Goal: Task Accomplishment & Management: Use online tool/utility

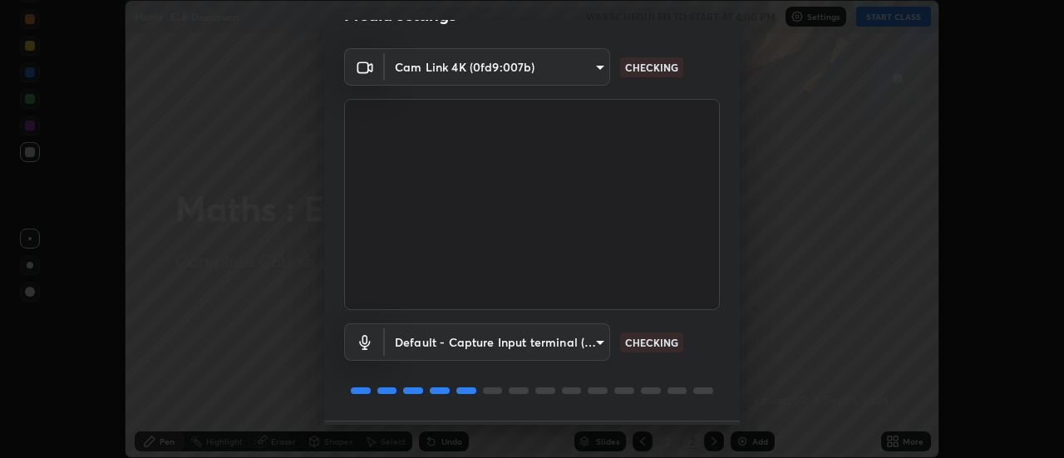
scroll to position [87, 0]
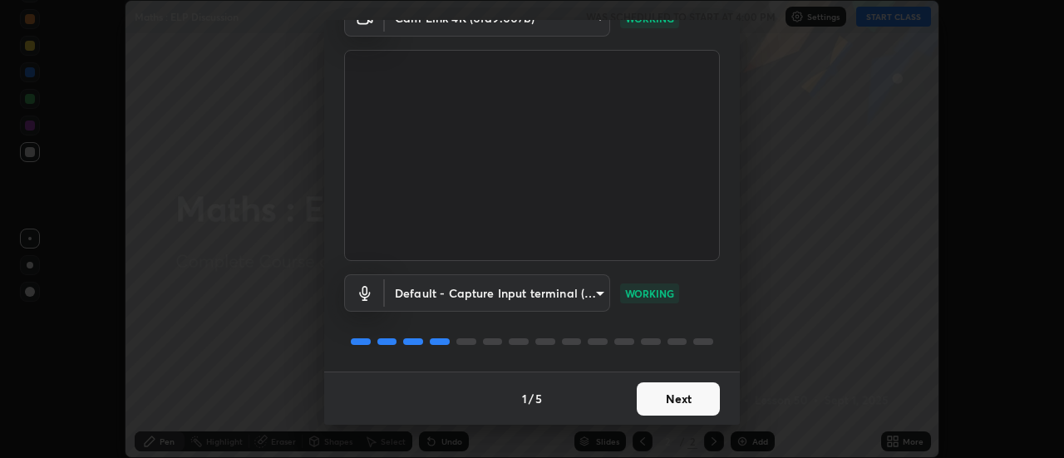
click at [664, 400] on button "Next" at bounding box center [677, 398] width 83 height 33
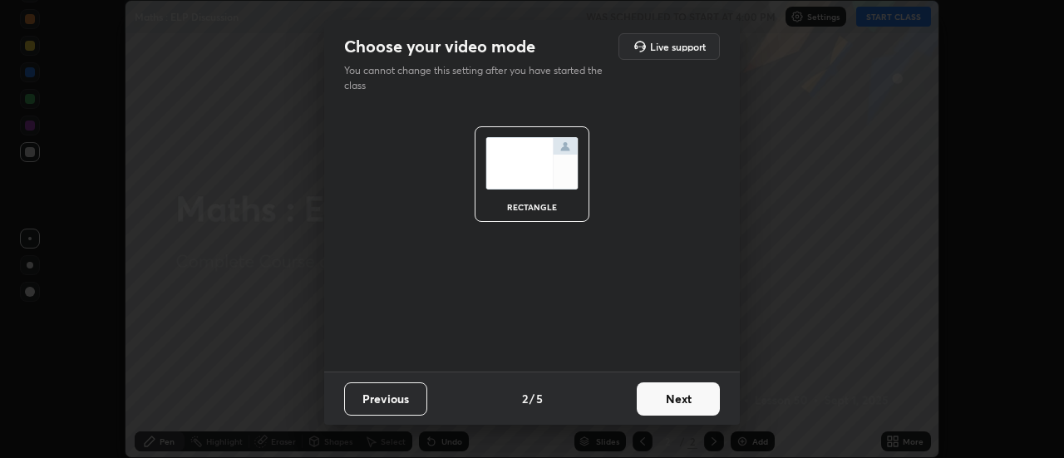
scroll to position [0, 0]
click at [673, 401] on button "Next" at bounding box center [677, 398] width 83 height 33
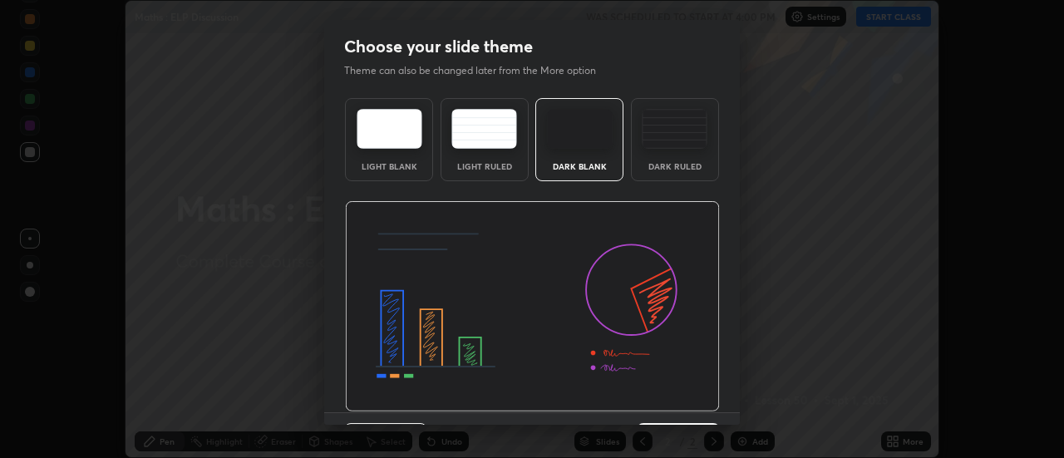
scroll to position [41, 0]
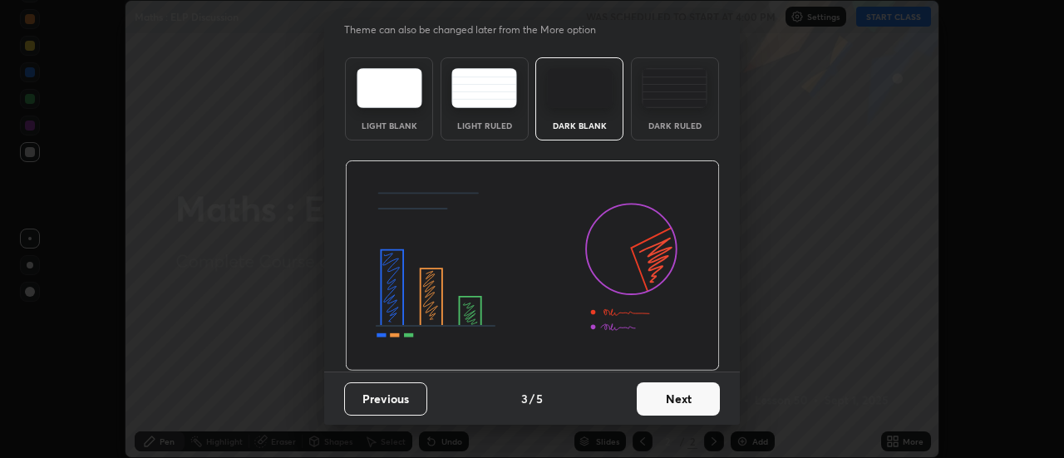
click at [673, 398] on button "Next" at bounding box center [677, 398] width 83 height 33
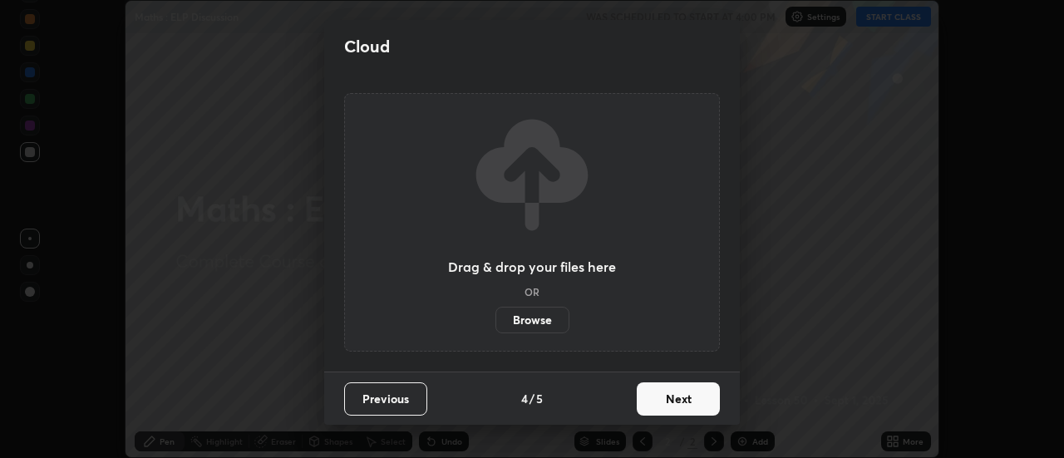
click at [676, 401] on button "Next" at bounding box center [677, 398] width 83 height 33
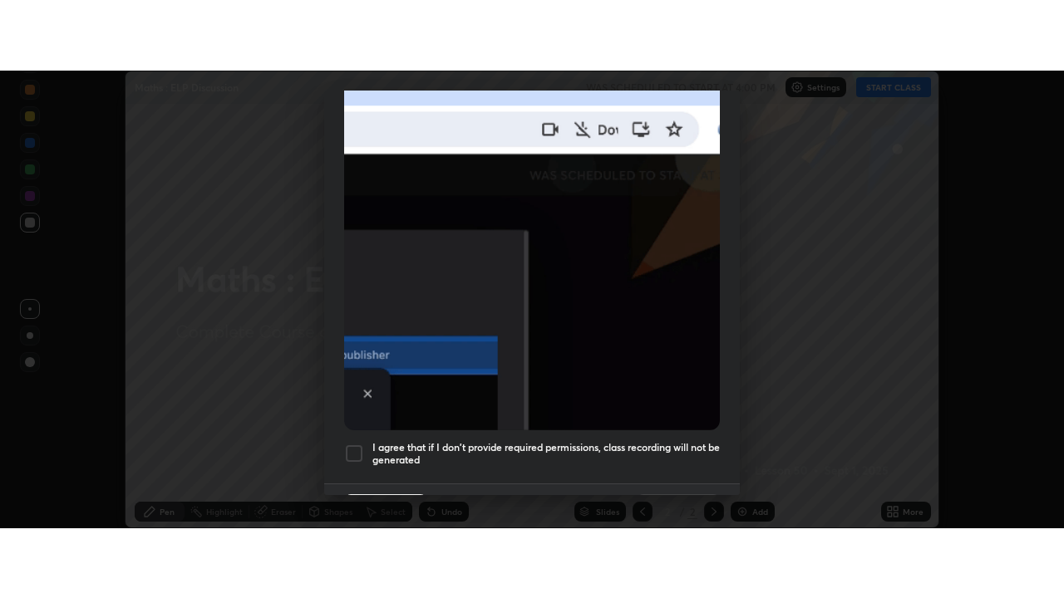
scroll to position [426, 0]
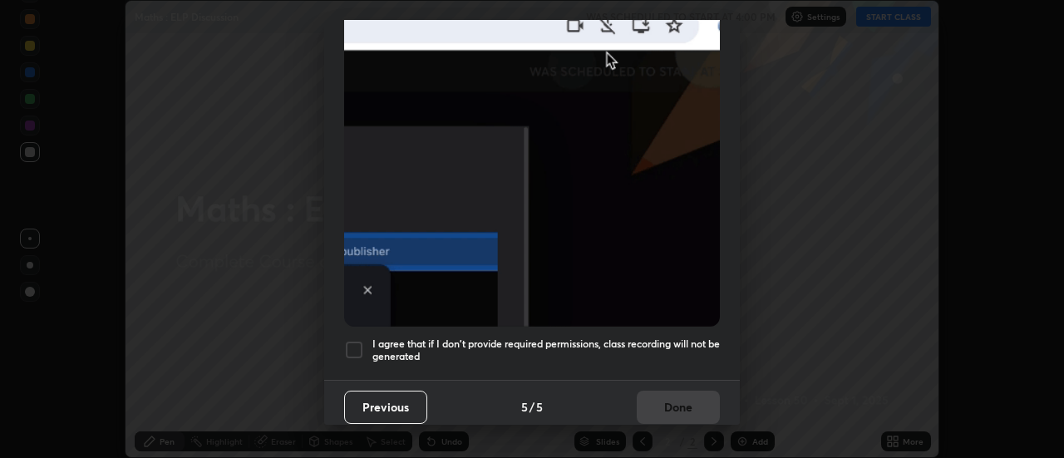
click at [354, 343] on div at bounding box center [354, 350] width 20 height 20
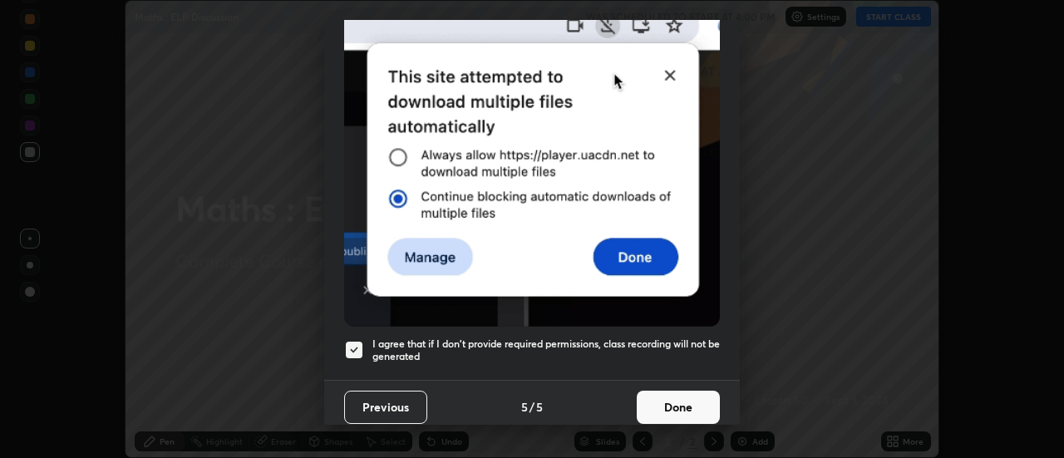
click at [660, 407] on button "Done" at bounding box center [677, 407] width 83 height 33
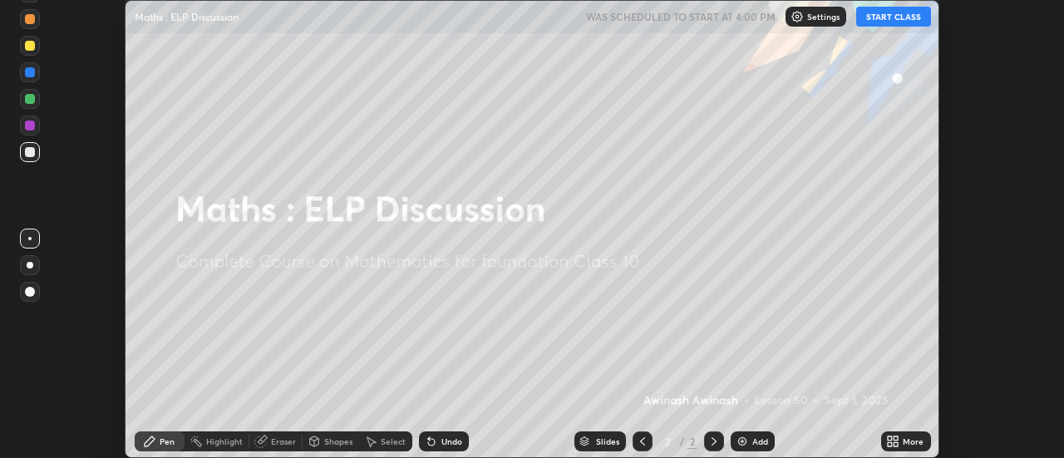
click at [745, 440] on img at bounding box center [741, 441] width 13 height 13
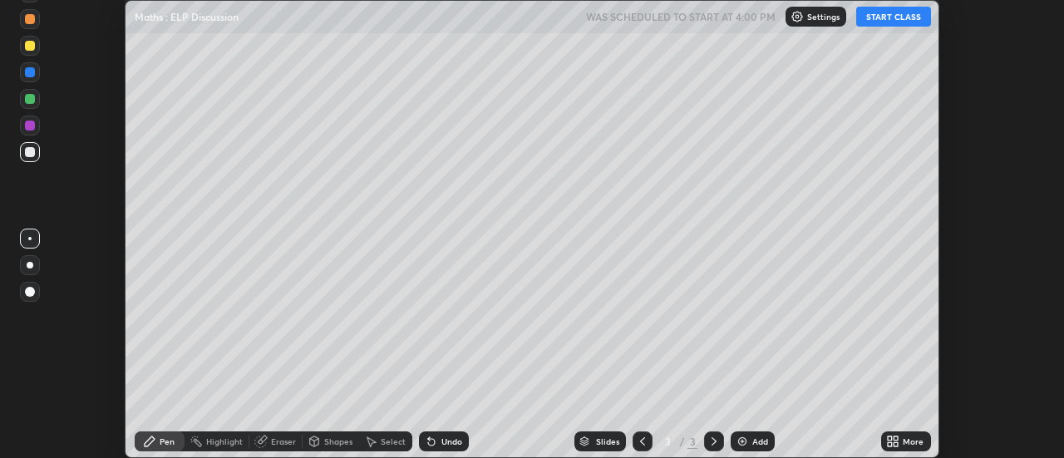
click at [878, 22] on button "START CLASS" at bounding box center [893, 17] width 75 height 20
click at [890, 444] on icon at bounding box center [889, 444] width 4 height 4
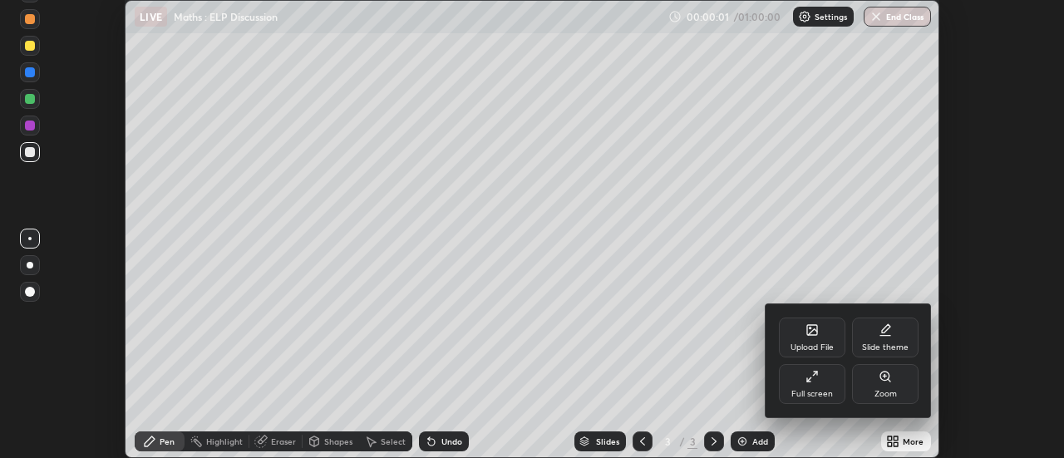
click at [813, 385] on div "Full screen" at bounding box center [812, 384] width 66 height 40
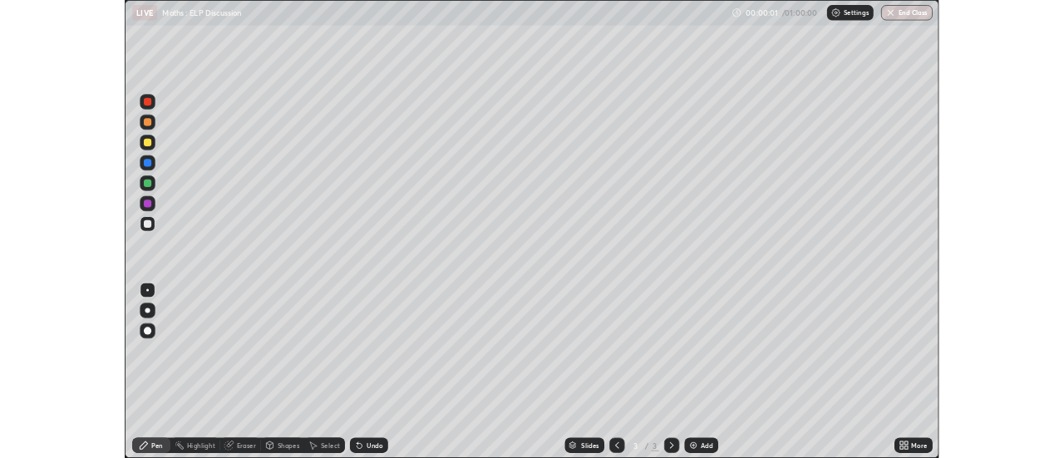
scroll to position [598, 1064]
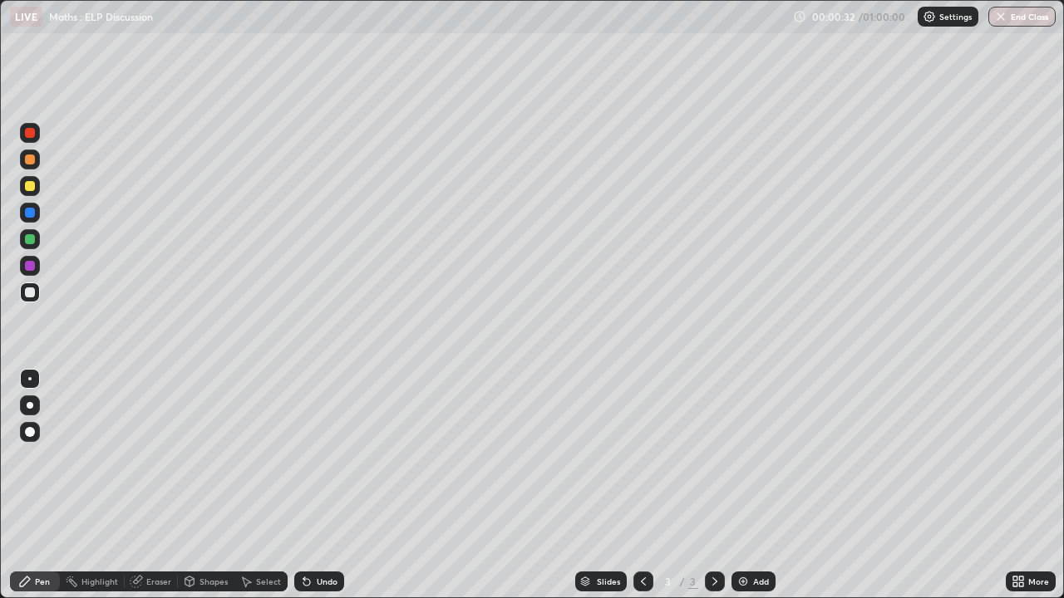
click at [29, 187] on div at bounding box center [30, 186] width 10 height 10
click at [31, 238] on div at bounding box center [30, 239] width 10 height 10
click at [30, 160] on div at bounding box center [30, 160] width 10 height 10
click at [32, 270] on div at bounding box center [30, 266] width 10 height 10
click at [29, 297] on div at bounding box center [30, 293] width 10 height 10
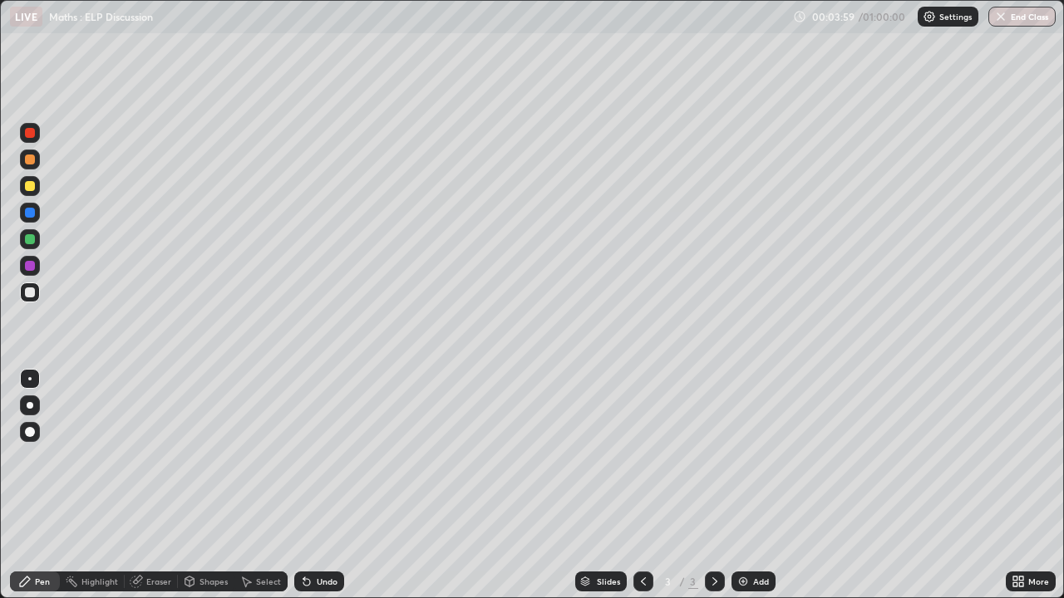
click at [30, 238] on div at bounding box center [30, 239] width 10 height 10
click at [750, 457] on div "Add" at bounding box center [753, 582] width 44 height 20
click at [30, 185] on div at bounding box center [30, 186] width 10 height 10
click at [29, 160] on div at bounding box center [30, 160] width 10 height 10
click at [31, 292] on div at bounding box center [30, 293] width 10 height 10
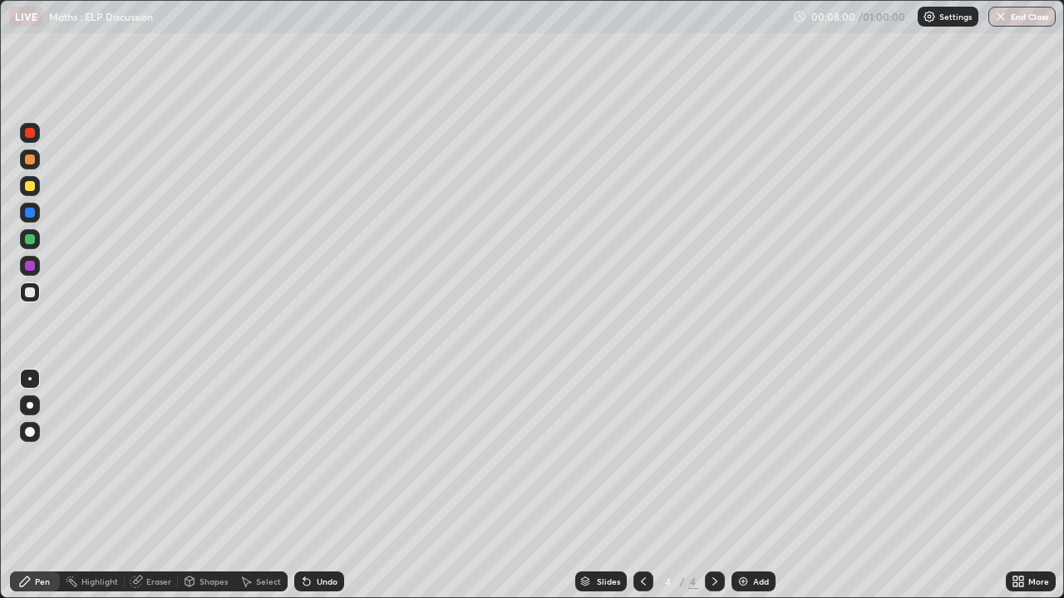
click at [28, 268] on div at bounding box center [30, 266] width 10 height 10
click at [32, 294] on div at bounding box center [30, 293] width 10 height 10
click at [747, 457] on img at bounding box center [742, 581] width 13 height 13
click at [27, 162] on div at bounding box center [30, 160] width 10 height 10
click at [33, 269] on div at bounding box center [30, 266] width 10 height 10
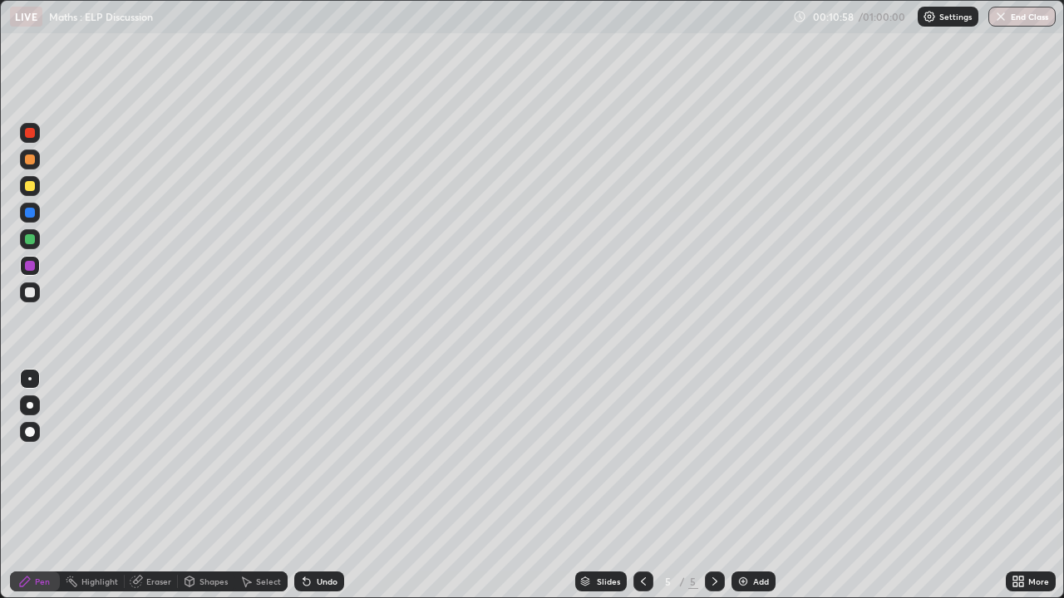
click at [312, 457] on div "Undo" at bounding box center [319, 582] width 50 height 20
click at [314, 457] on div "Undo" at bounding box center [319, 582] width 50 height 20
click at [27, 292] on div at bounding box center [30, 293] width 10 height 10
click at [31, 240] on div at bounding box center [30, 239] width 10 height 10
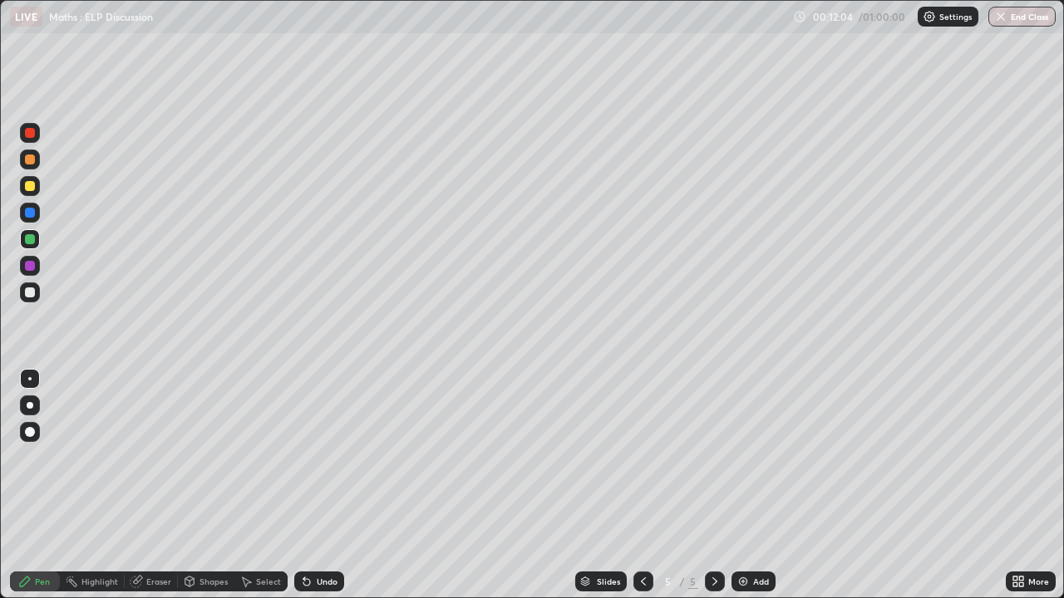
click at [33, 293] on div at bounding box center [30, 293] width 10 height 10
click at [317, 457] on div "Undo" at bounding box center [327, 581] width 21 height 8
click at [29, 187] on div at bounding box center [30, 186] width 10 height 10
click at [30, 262] on div at bounding box center [30, 266] width 10 height 10
click at [28, 238] on div at bounding box center [30, 239] width 10 height 10
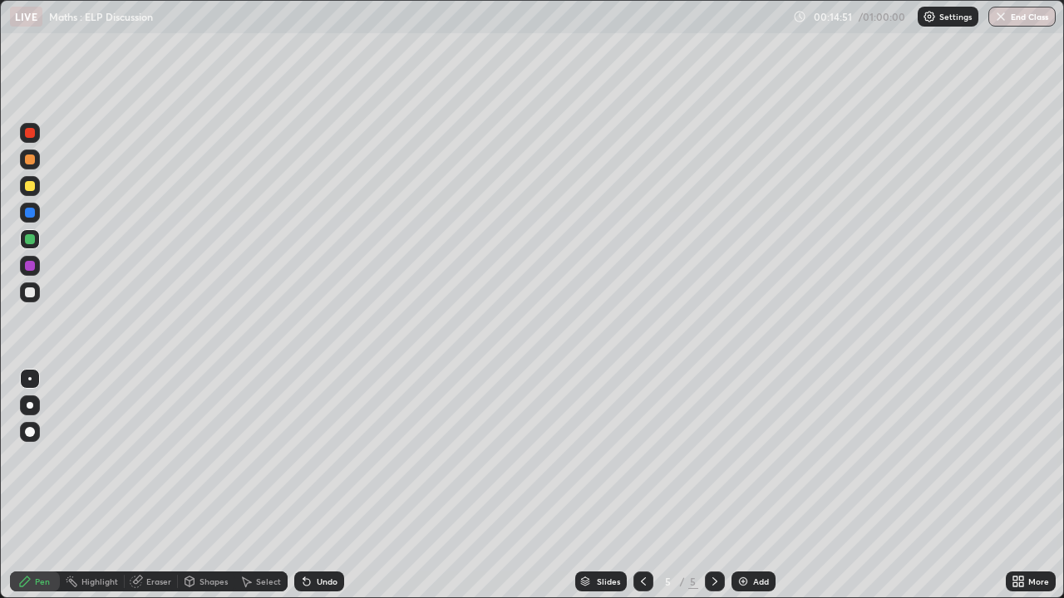
click at [32, 188] on div at bounding box center [30, 186] width 10 height 10
click at [745, 457] on img at bounding box center [742, 581] width 13 height 13
click at [27, 184] on div at bounding box center [30, 186] width 10 height 10
click at [27, 186] on div at bounding box center [30, 186] width 10 height 10
click at [27, 239] on div at bounding box center [30, 239] width 10 height 10
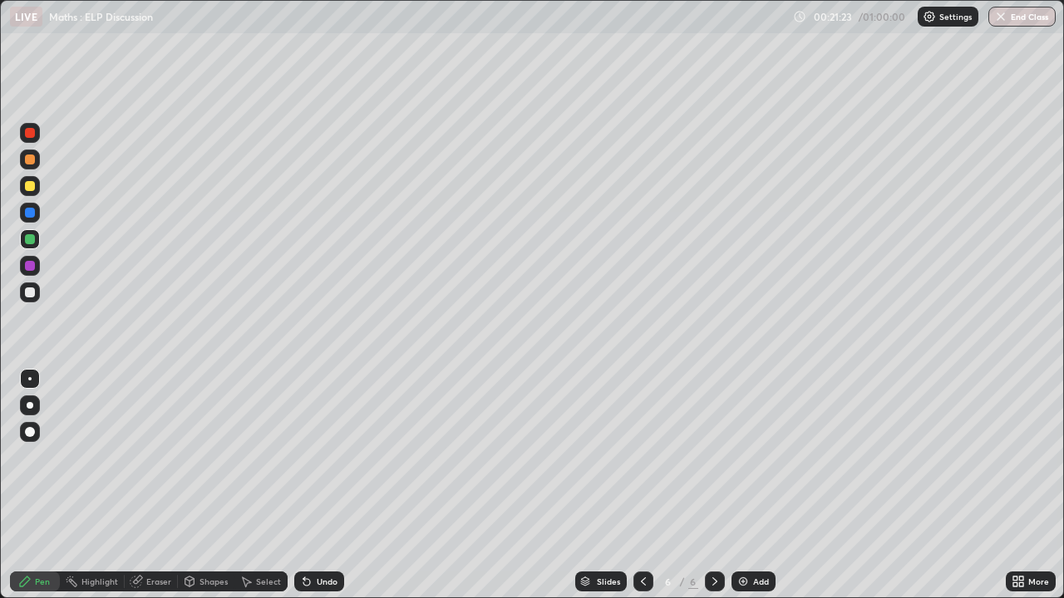
click at [28, 268] on div at bounding box center [30, 266] width 10 height 10
click at [760, 457] on div "Add" at bounding box center [761, 581] width 16 height 8
click at [29, 292] on div at bounding box center [30, 293] width 10 height 10
click at [30, 161] on div at bounding box center [30, 160] width 10 height 10
click at [30, 187] on div at bounding box center [30, 186] width 10 height 10
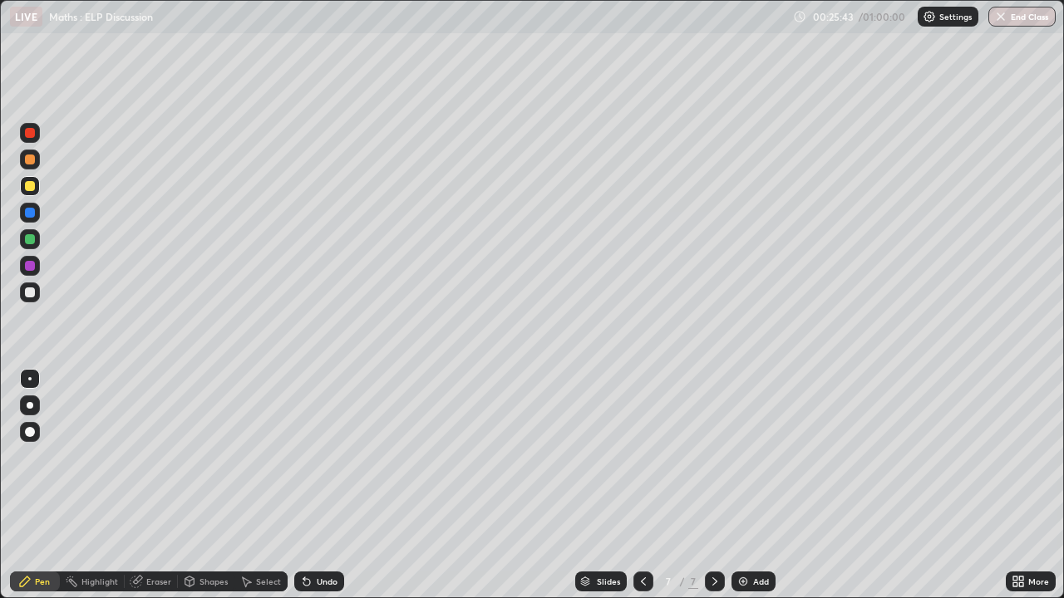
click at [30, 268] on div at bounding box center [30, 266] width 10 height 10
click at [32, 292] on div at bounding box center [30, 293] width 10 height 10
click at [32, 242] on div at bounding box center [30, 239] width 10 height 10
click at [743, 457] on img at bounding box center [742, 581] width 13 height 13
click at [29, 188] on div at bounding box center [30, 186] width 10 height 10
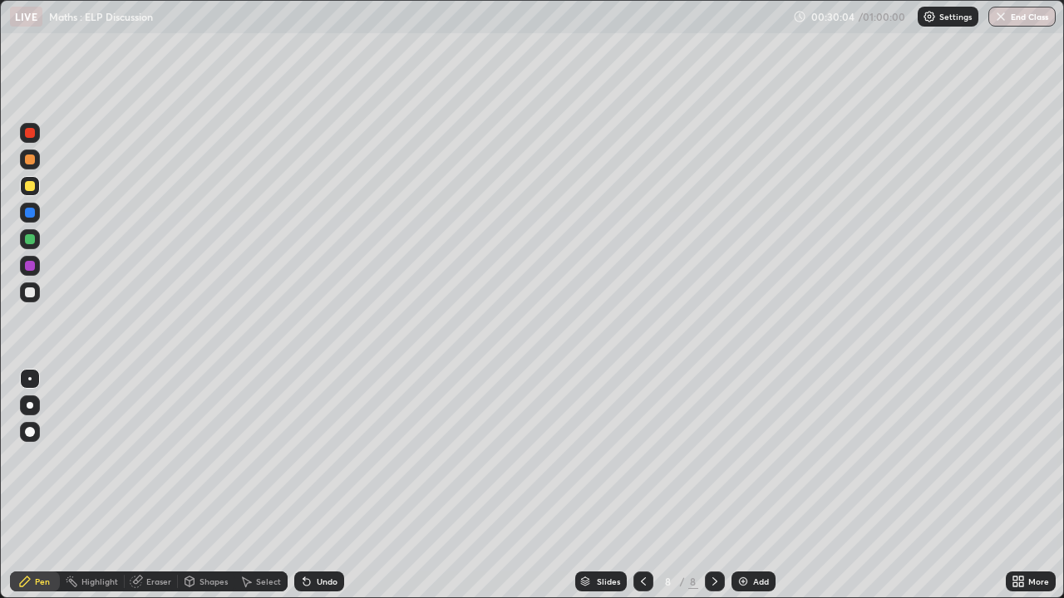
click at [32, 161] on div at bounding box center [30, 160] width 10 height 10
click at [30, 293] on div at bounding box center [30, 293] width 10 height 10
click at [33, 292] on div at bounding box center [30, 293] width 10 height 10
click at [29, 265] on div at bounding box center [30, 266] width 10 height 10
click at [27, 239] on div at bounding box center [30, 239] width 10 height 10
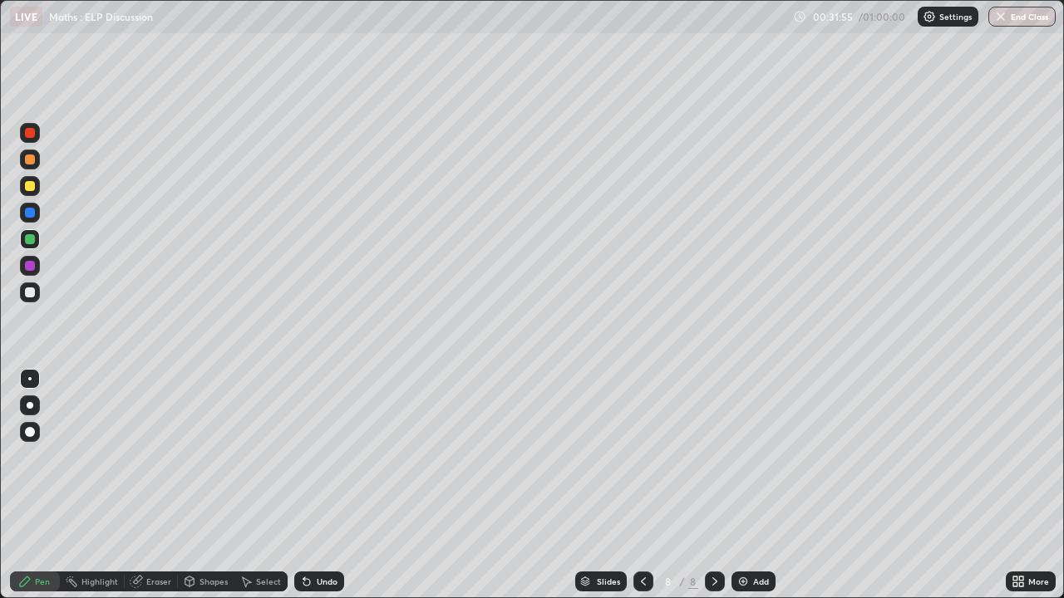
click at [27, 290] on div at bounding box center [30, 293] width 10 height 10
click at [28, 268] on div at bounding box center [30, 266] width 10 height 10
click at [747, 457] on img at bounding box center [742, 581] width 13 height 13
click at [29, 183] on div at bounding box center [30, 186] width 10 height 10
click at [32, 130] on div at bounding box center [30, 133] width 10 height 10
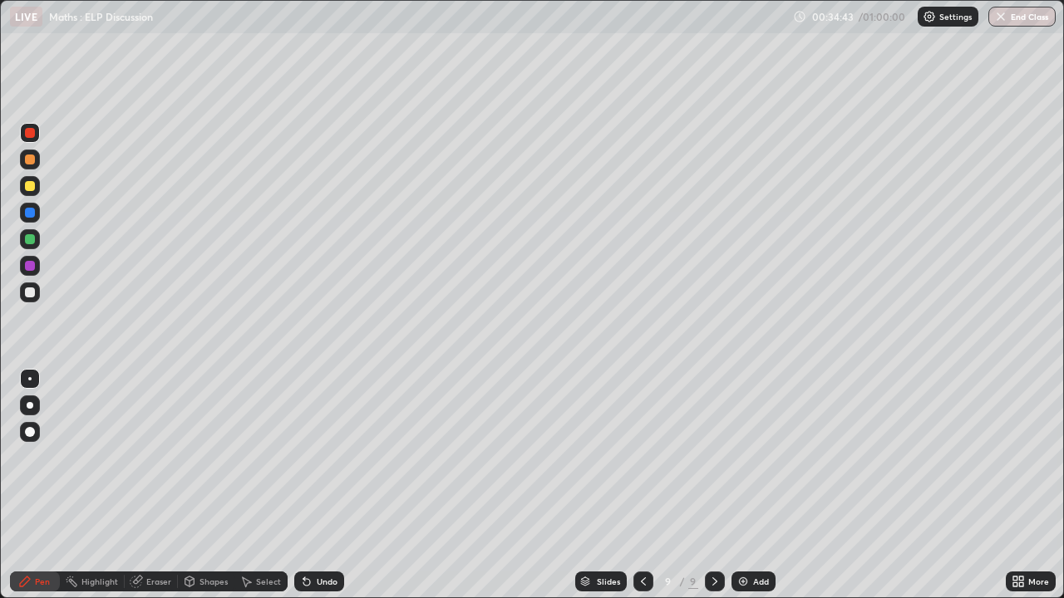
click at [29, 160] on div at bounding box center [30, 160] width 10 height 10
click at [25, 238] on div at bounding box center [30, 239] width 10 height 10
click at [30, 268] on div at bounding box center [30, 266] width 10 height 10
click at [27, 292] on div at bounding box center [30, 293] width 10 height 10
click at [308, 457] on icon at bounding box center [306, 581] width 13 height 13
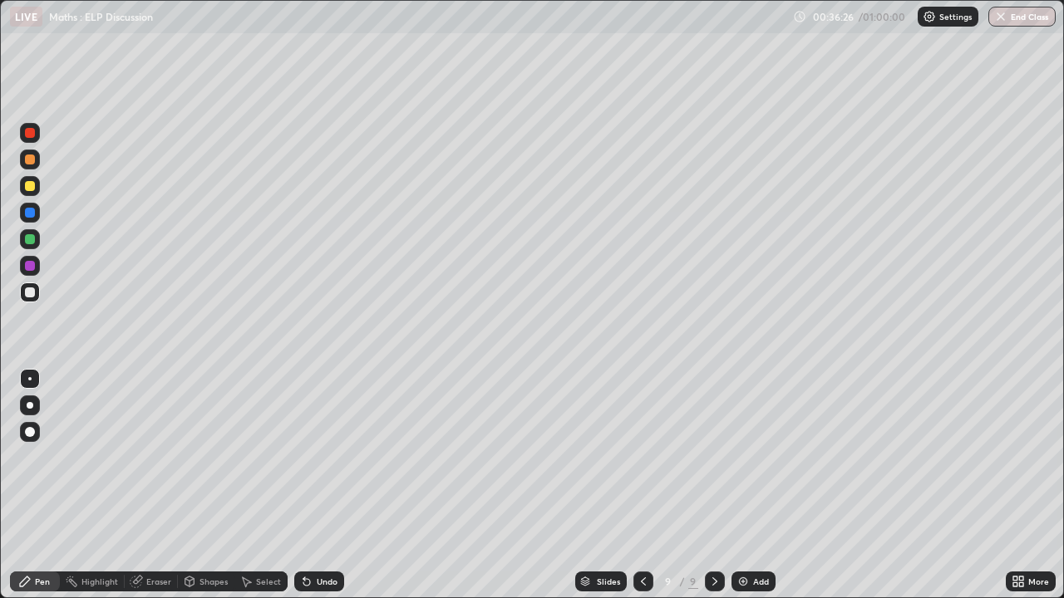
click at [26, 238] on div at bounding box center [30, 239] width 10 height 10
click at [30, 187] on div at bounding box center [30, 186] width 10 height 10
click at [31, 239] on div at bounding box center [30, 239] width 10 height 10
click at [31, 188] on div at bounding box center [30, 186] width 10 height 10
click at [31, 289] on div at bounding box center [30, 293] width 10 height 10
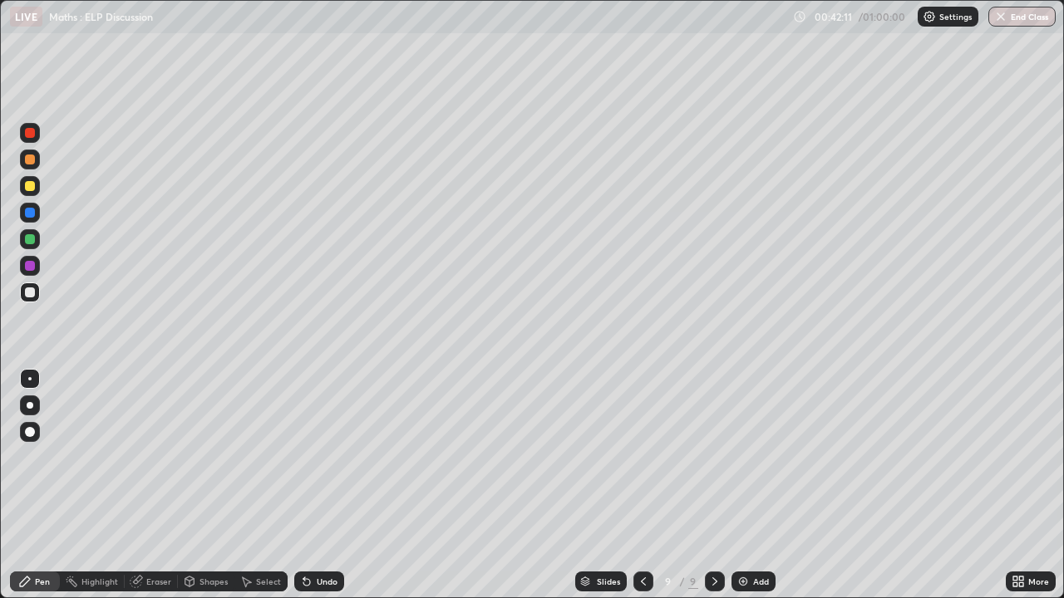
click at [747, 457] on img at bounding box center [742, 581] width 13 height 13
click at [37, 184] on div at bounding box center [30, 186] width 20 height 20
click at [30, 161] on div at bounding box center [30, 160] width 10 height 10
click at [33, 243] on div at bounding box center [30, 239] width 10 height 10
click at [29, 295] on div at bounding box center [30, 293] width 10 height 10
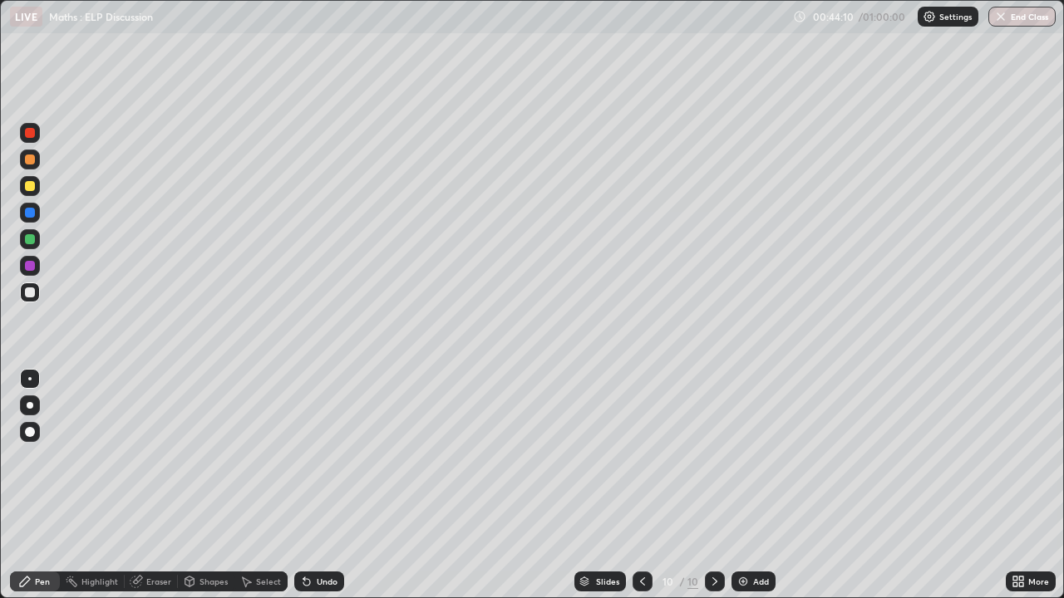
click at [32, 183] on div at bounding box center [30, 186] width 10 height 10
click at [33, 213] on div at bounding box center [30, 213] width 10 height 10
click at [759, 457] on div "Add" at bounding box center [761, 581] width 16 height 8
click at [32, 190] on div at bounding box center [30, 186] width 10 height 10
click at [30, 293] on div at bounding box center [30, 293] width 10 height 10
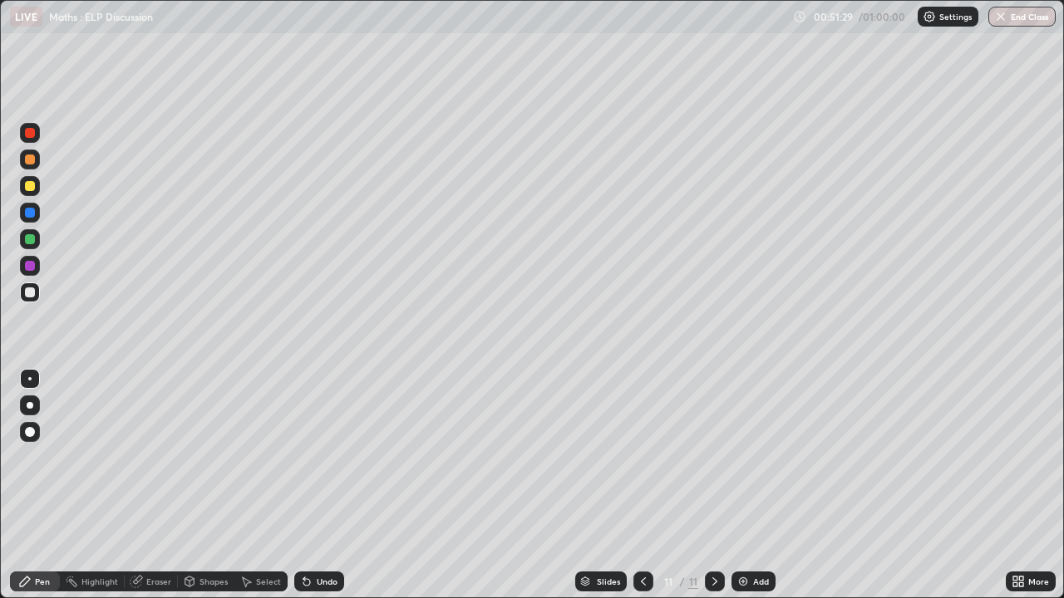
click at [39, 182] on div at bounding box center [30, 186] width 20 height 20
click at [28, 236] on div at bounding box center [30, 239] width 10 height 10
click at [1013, 24] on button "End Class" at bounding box center [1023, 17] width 66 height 20
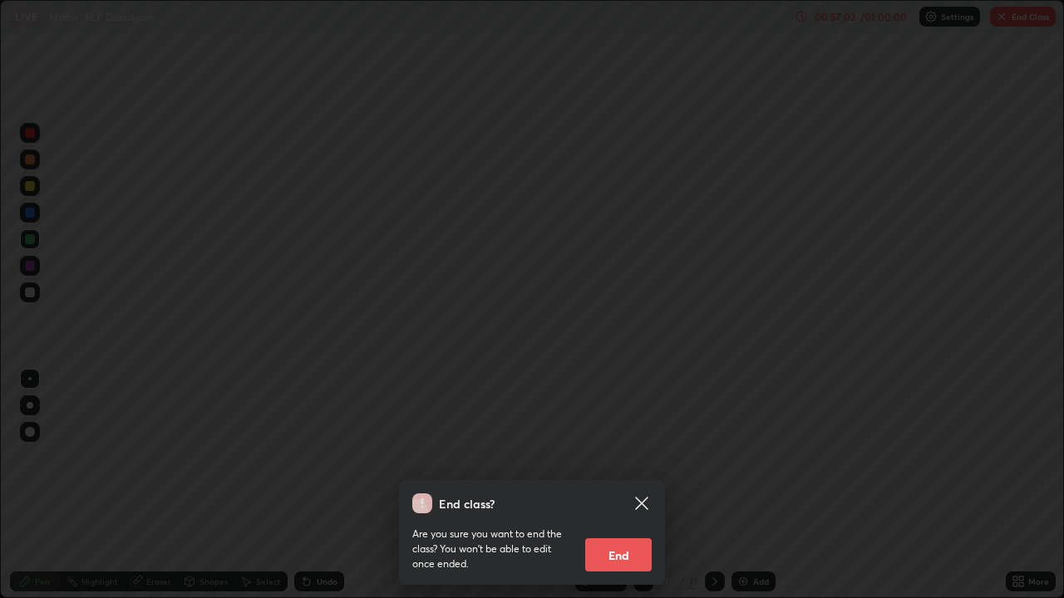
click at [637, 457] on button "End" at bounding box center [618, 554] width 66 height 33
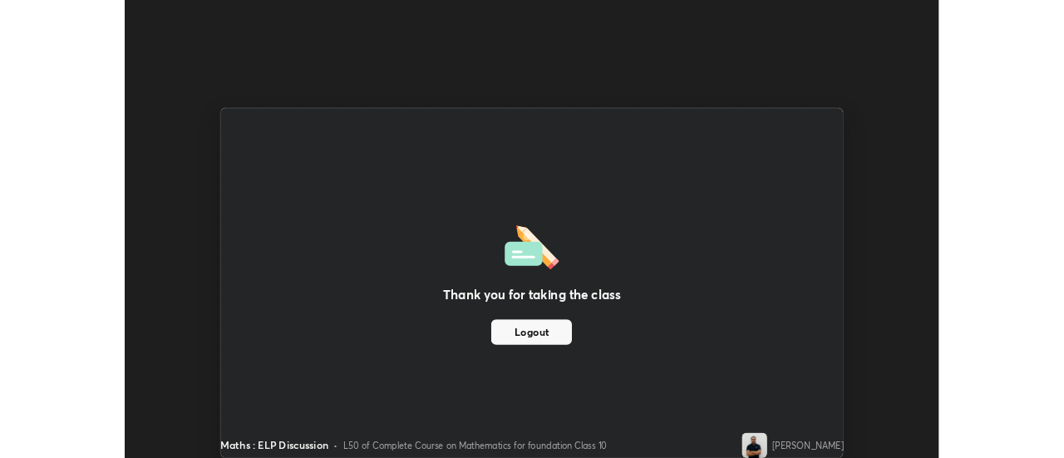
scroll to position [82635, 82029]
